Goal: Find specific fact: Find specific fact

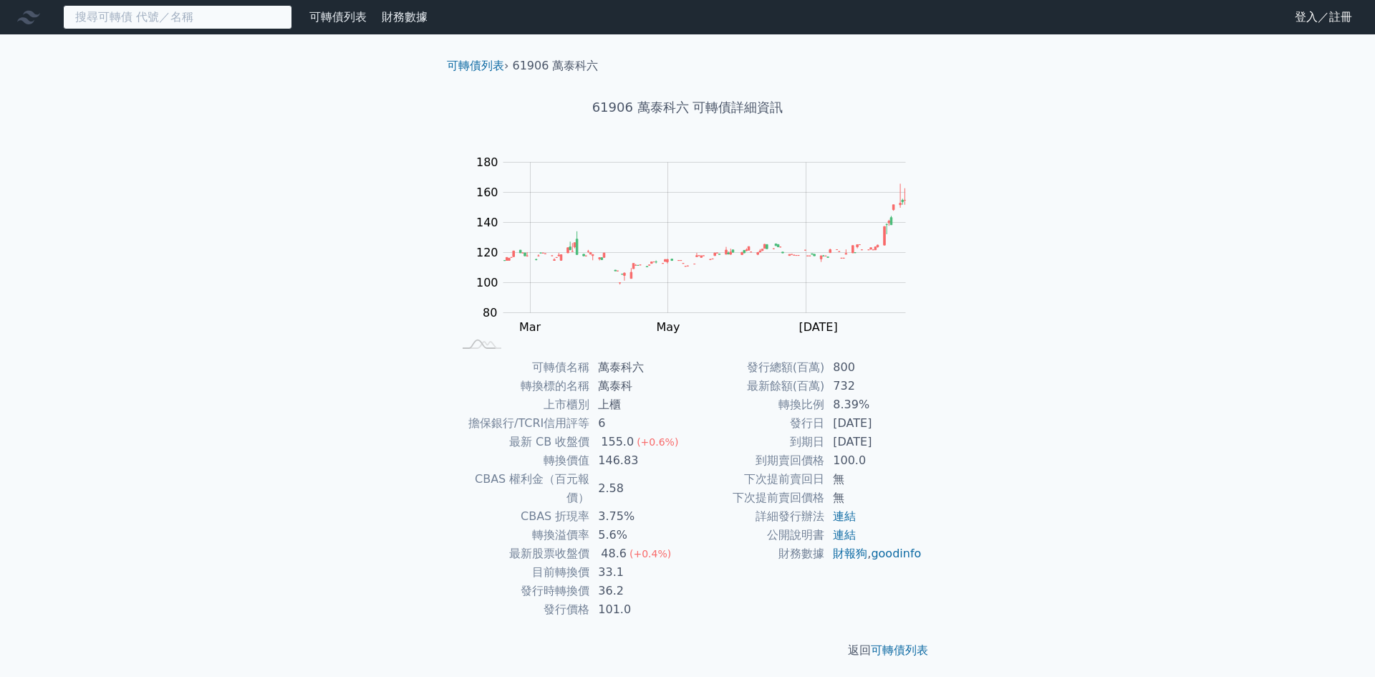
click at [193, 22] on input at bounding box center [177, 17] width 229 height 24
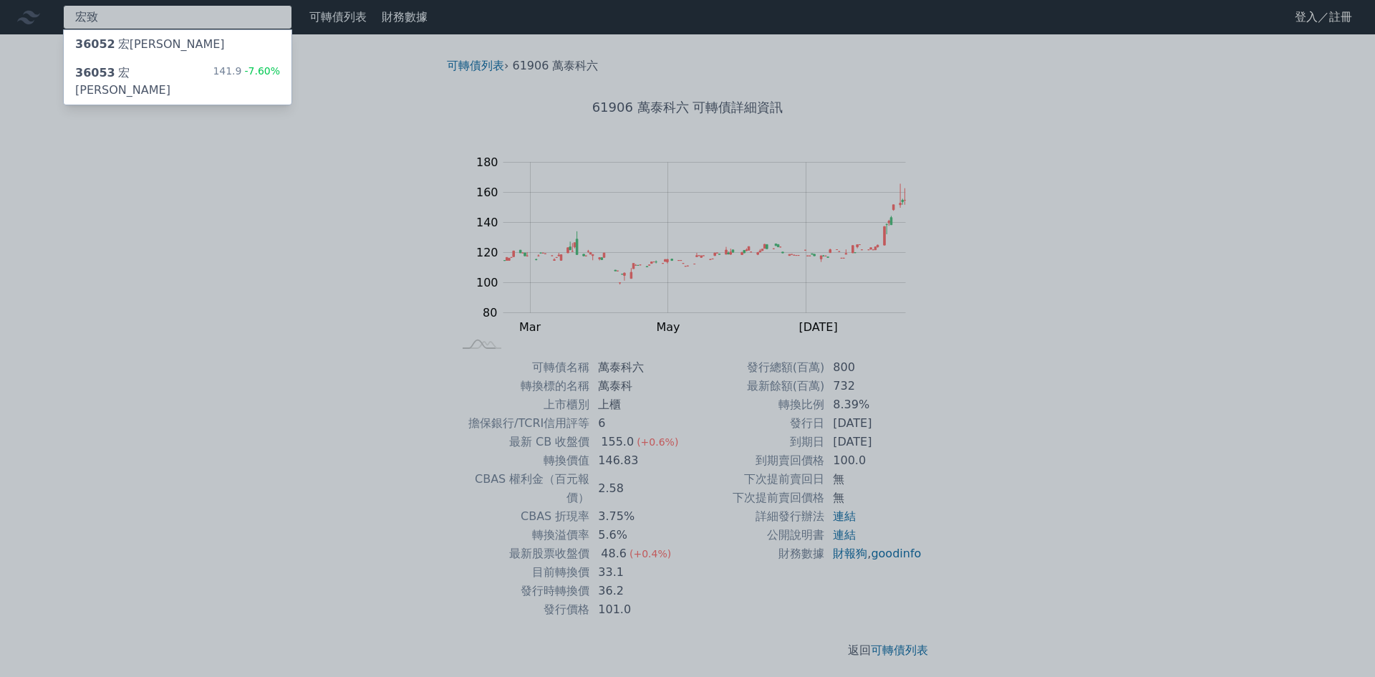
type input "宏致"
click at [168, 80] on div "36053 宏致三 141.9 -7.60%" at bounding box center [178, 82] width 228 height 46
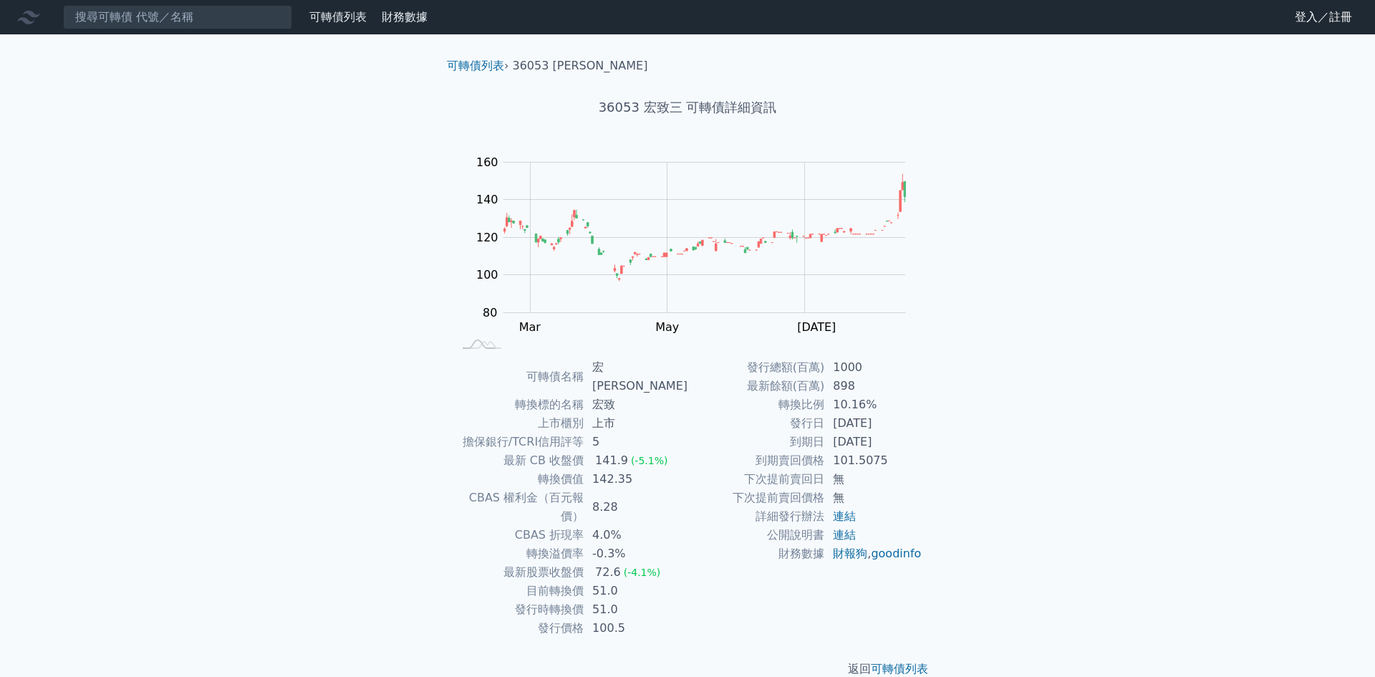
click at [1088, 223] on div "可轉債列表 財務數據 可轉債列表 財務數據 登入／註冊 登入／註冊 可轉債列表 › 36053 宏致三 36053 宏致三 可轉債詳細資訊 Zoom Out …" at bounding box center [687, 350] width 1375 height 700
click at [1083, 224] on div "可轉債列表 財務數據 可轉債列表 財務數據 登入／註冊 登入／註冊 可轉債列表 › 36053 宏致三 36053 宏致三 可轉債詳細資訊 Zoom Out …" at bounding box center [687, 350] width 1375 height 700
click at [121, 185] on div "可轉債列表 財務數據 可轉債列表 財務數據 登入／註冊 登入／註冊 可轉債列表 › 36053 宏致三 36053 宏致三 可轉債詳細資訊 Zoom Out …" at bounding box center [687, 350] width 1375 height 700
click at [1200, 170] on div "可轉債列表 財務數據 可轉債列表 財務數據 登入／註冊 登入／註冊 可轉債列表 › 36053 宏致三 36053 宏致三 可轉債詳細資訊 Zoom Out …" at bounding box center [687, 350] width 1375 height 700
drag, startPoint x: 1139, startPoint y: 187, endPoint x: 1134, endPoint y: 178, distance: 10.3
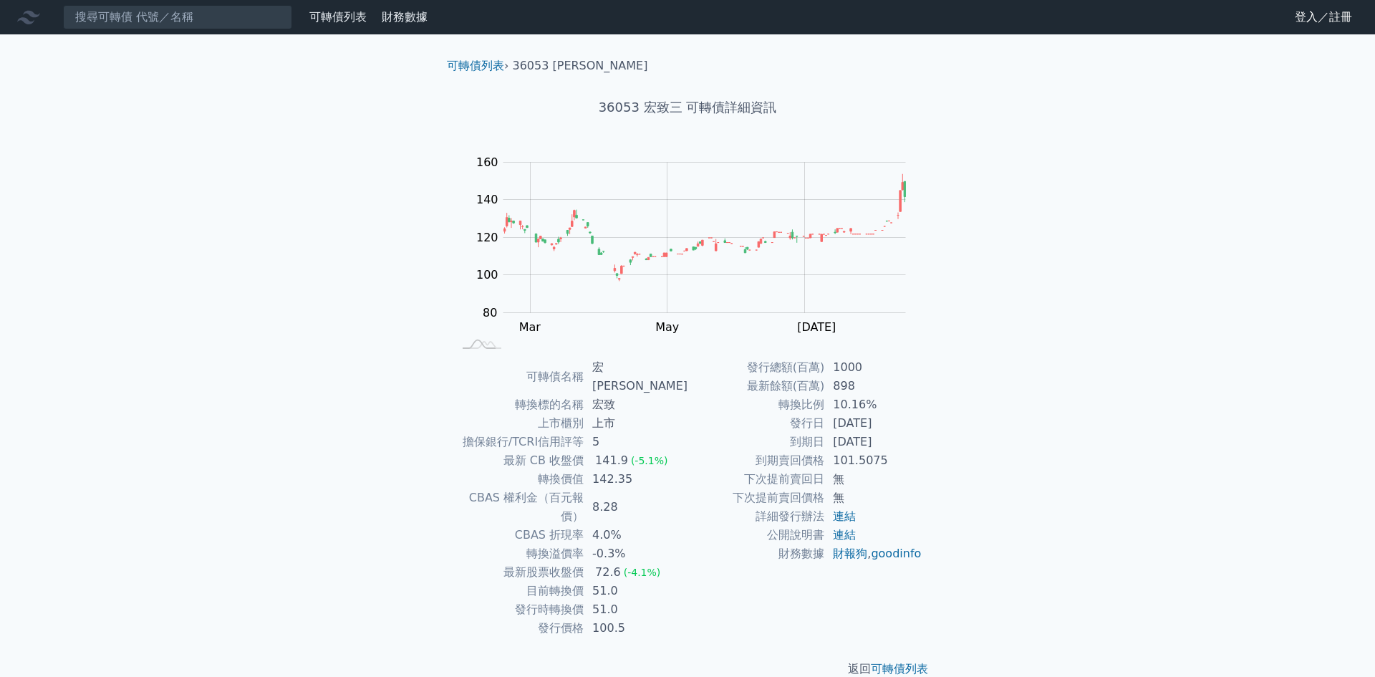
click at [1139, 188] on div "可轉債列表 財務數據 可轉債列表 財務數據 登入／註冊 登入／註冊 可轉債列表 › 36053 宏致三 36053 宏致三 可轉債詳細資訊 Zoom Out …" at bounding box center [687, 350] width 1375 height 700
